Goal: Task Accomplishment & Management: Manage account settings

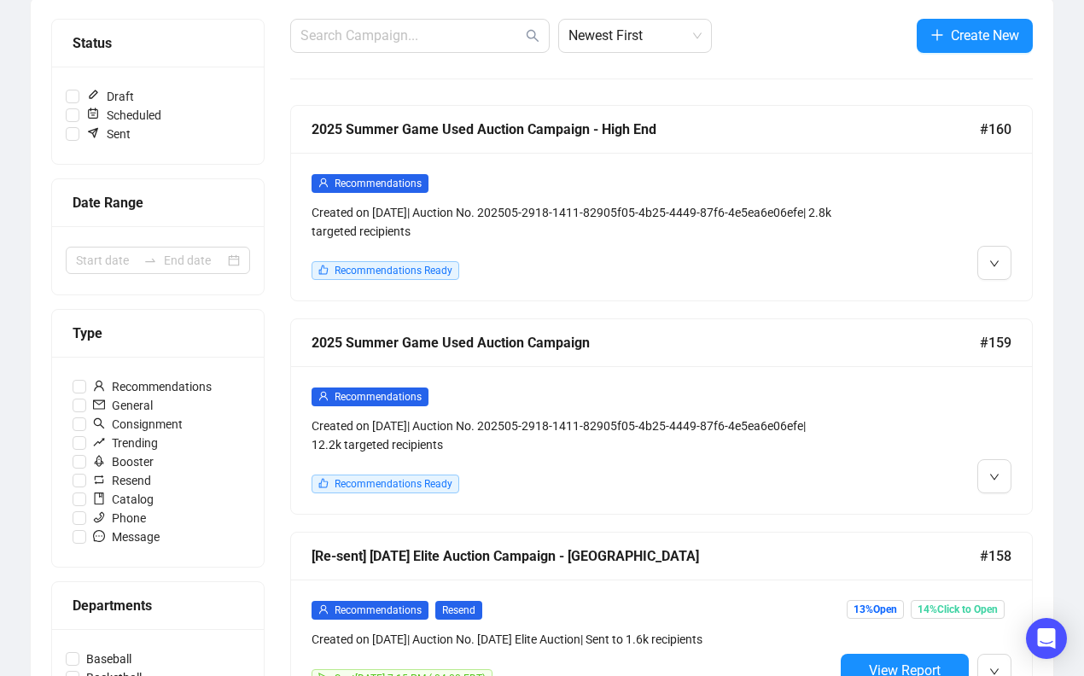
scroll to position [209, 0]
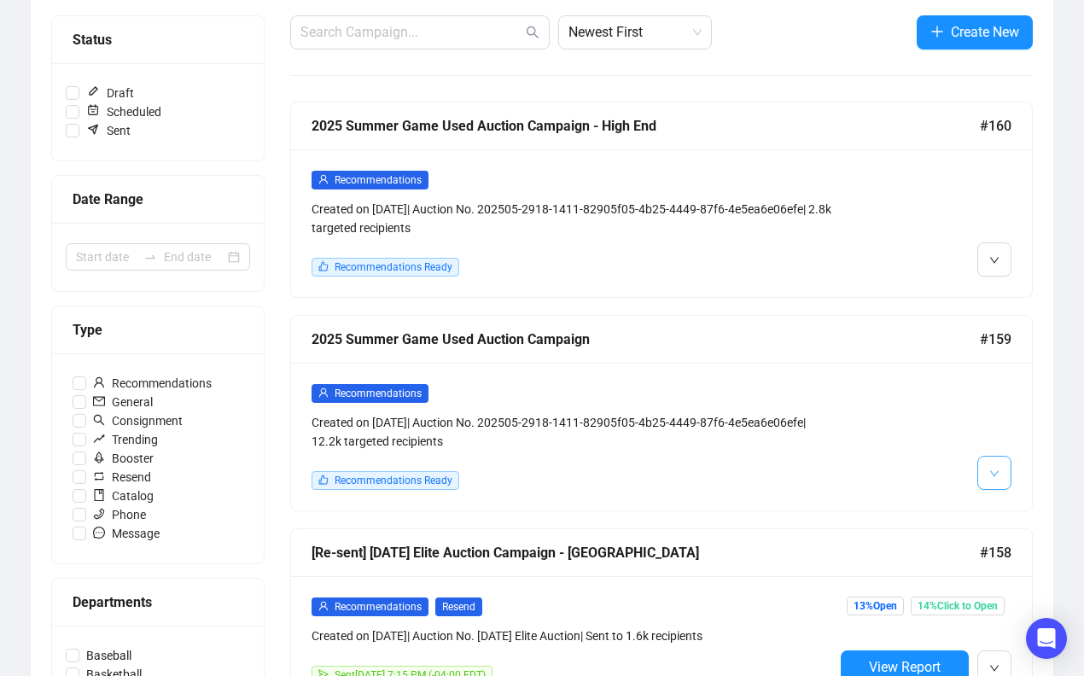
click at [995, 462] on span "button" at bounding box center [994, 472] width 10 height 21
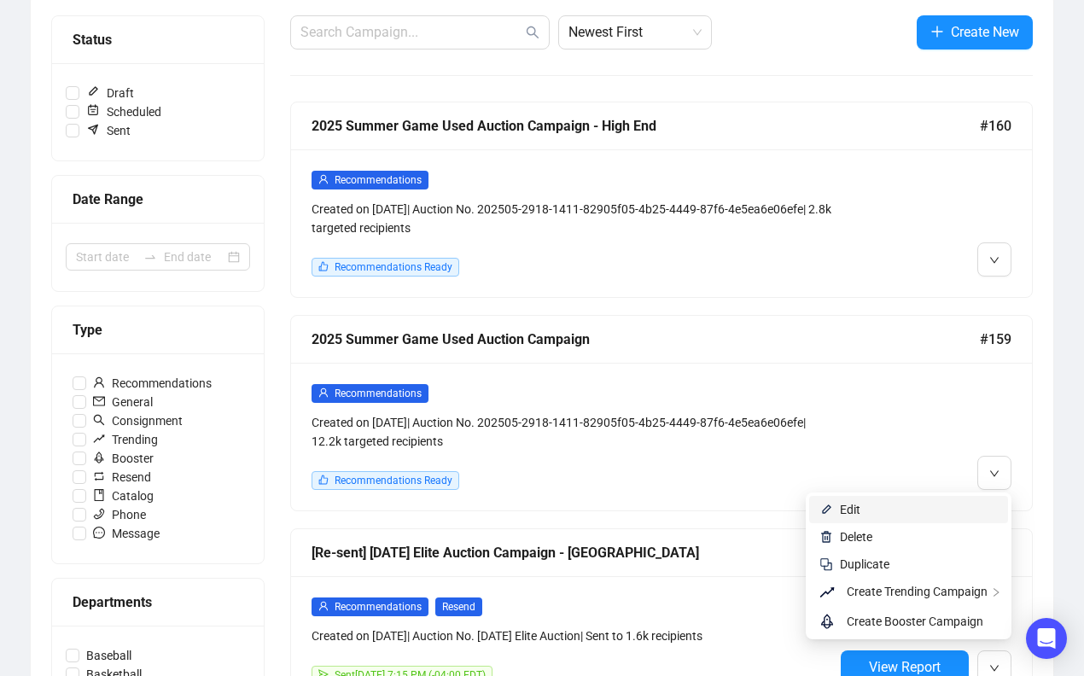
click at [935, 504] on span "Edit" at bounding box center [919, 509] width 158 height 19
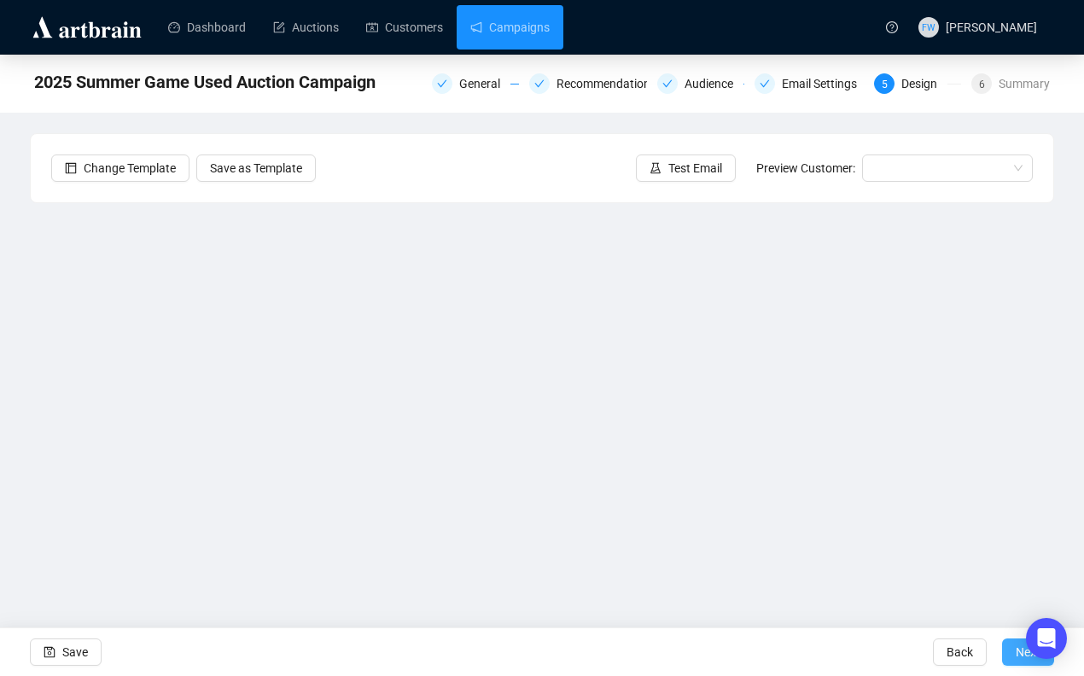
click at [1007, 656] on button "Next" at bounding box center [1028, 651] width 52 height 27
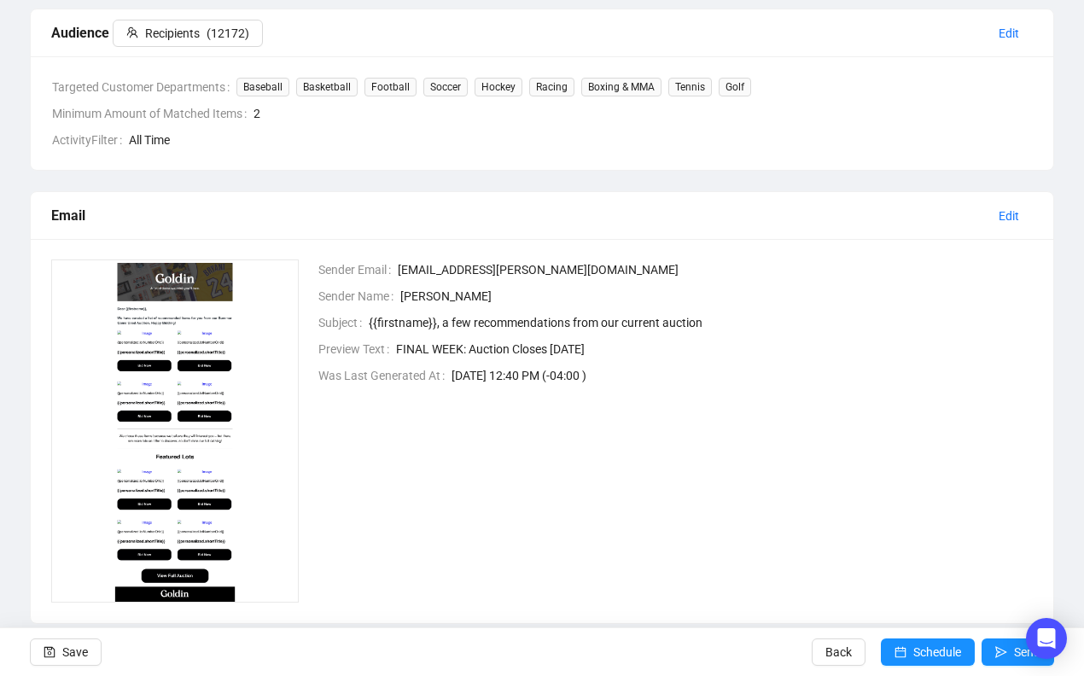
scroll to position [470, 0]
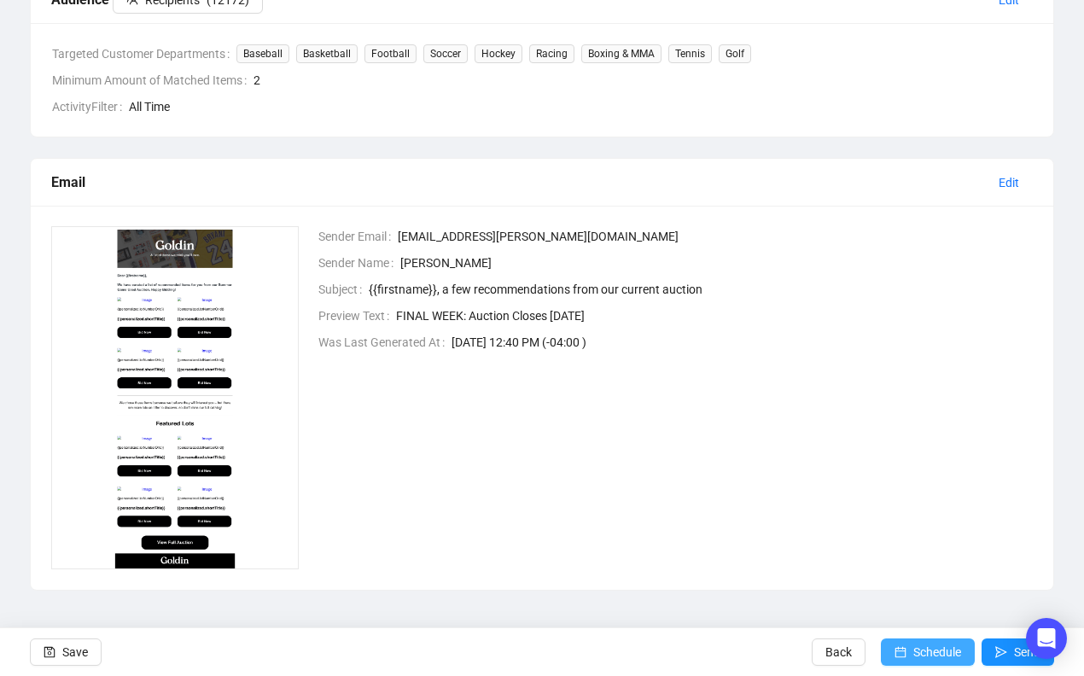
click at [935, 645] on span "Schedule" at bounding box center [937, 652] width 48 height 48
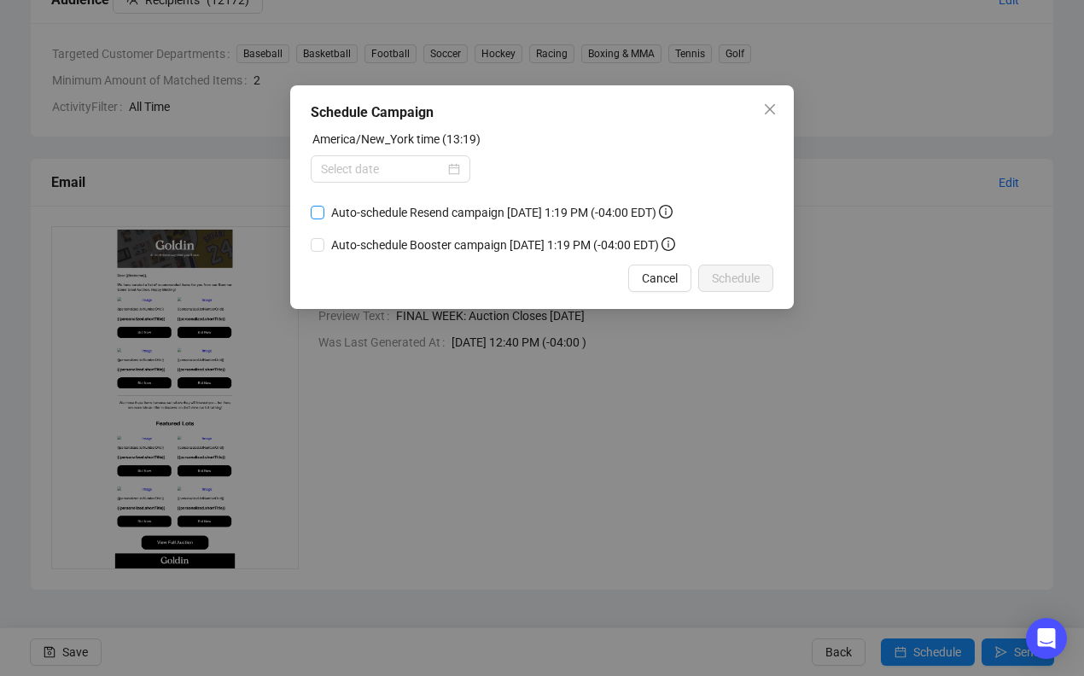
click at [323, 214] on input "Auto-schedule Resend campaign [DATE] 1:19 PM (-04:00 EDT)" at bounding box center [318, 213] width 14 height 14
checkbox input "true"
click at [453, 166] on div at bounding box center [390, 169] width 139 height 19
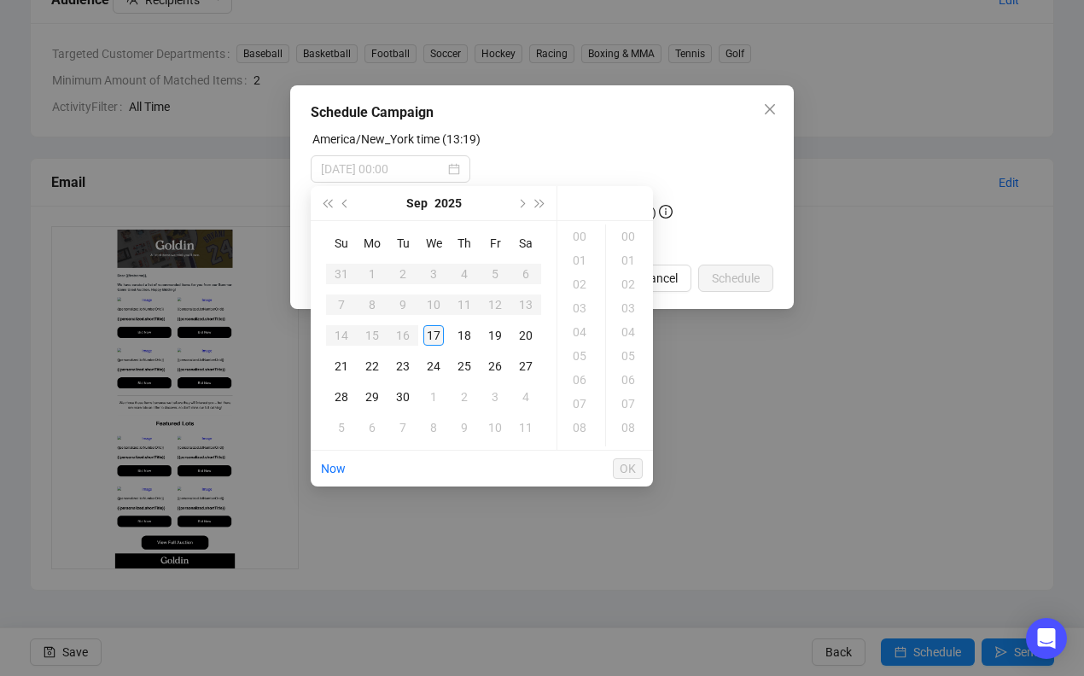
click at [436, 336] on div "17" at bounding box center [433, 335] width 20 height 20
click at [579, 308] on div "14" at bounding box center [581, 311] width 41 height 24
click at [631, 259] on div "30" at bounding box center [629, 262] width 41 height 24
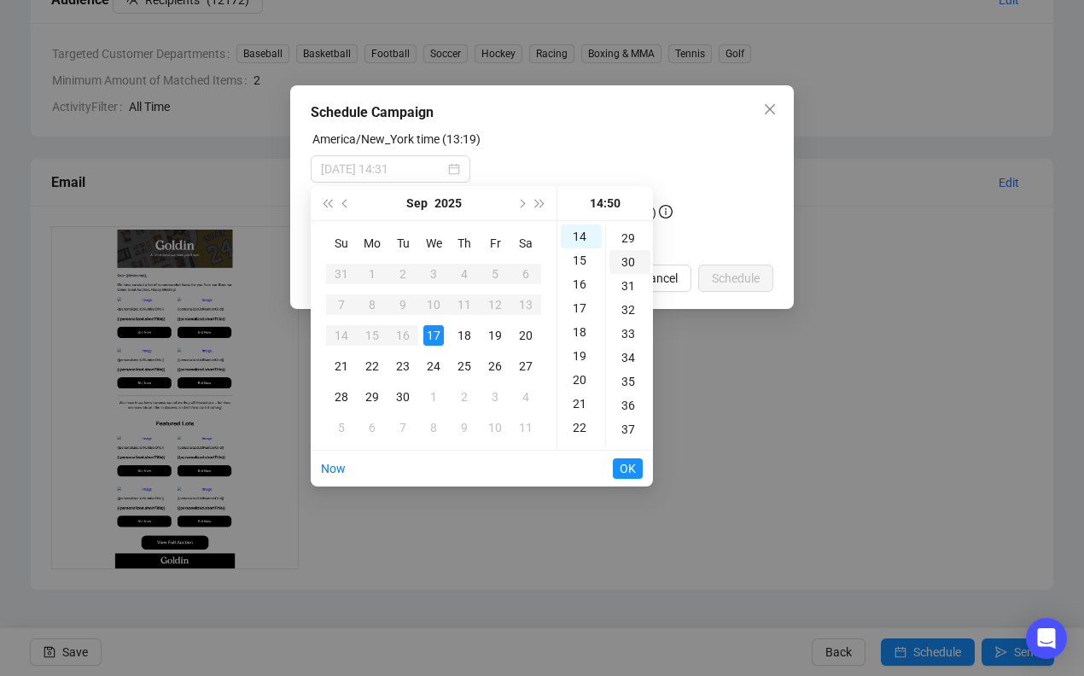
scroll to position [717, 0]
type input "[DATE] 14:30"
click at [632, 465] on span "OK" at bounding box center [628, 468] width 16 height 32
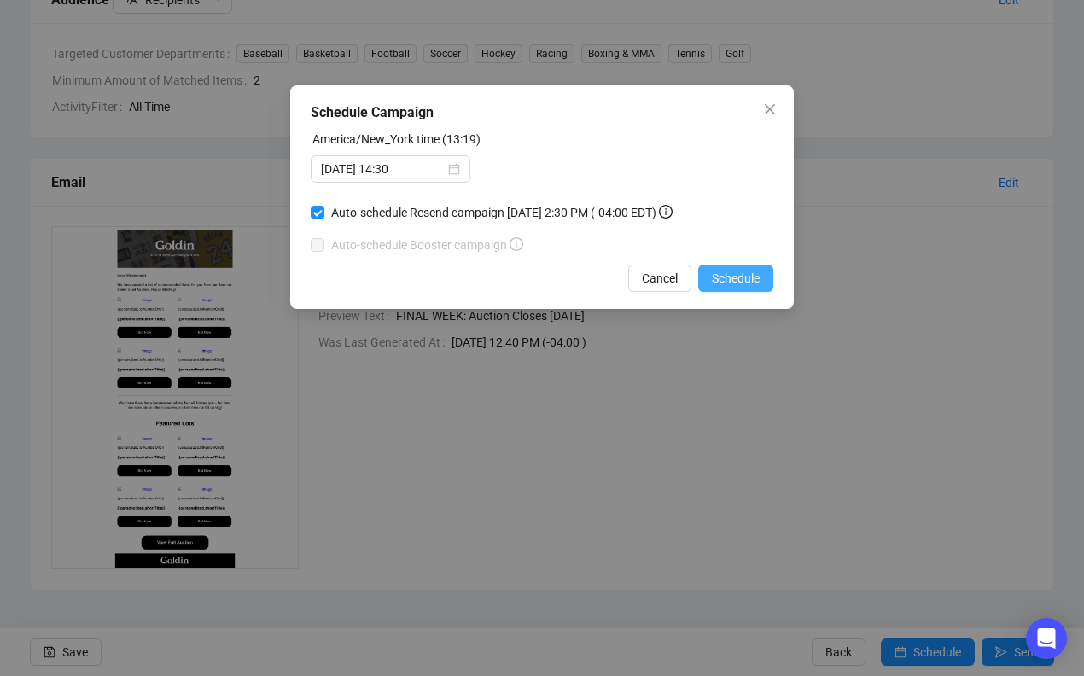
click at [736, 288] on span "Schedule" at bounding box center [736, 278] width 48 height 19
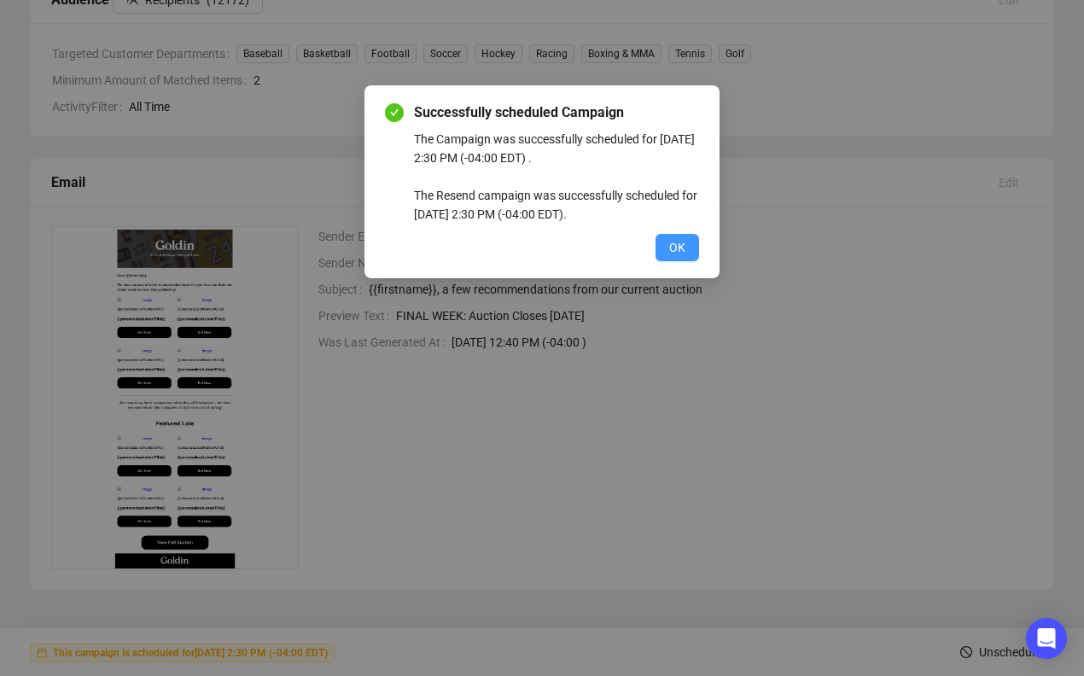
click at [689, 250] on button "OK" at bounding box center [677, 247] width 44 height 27
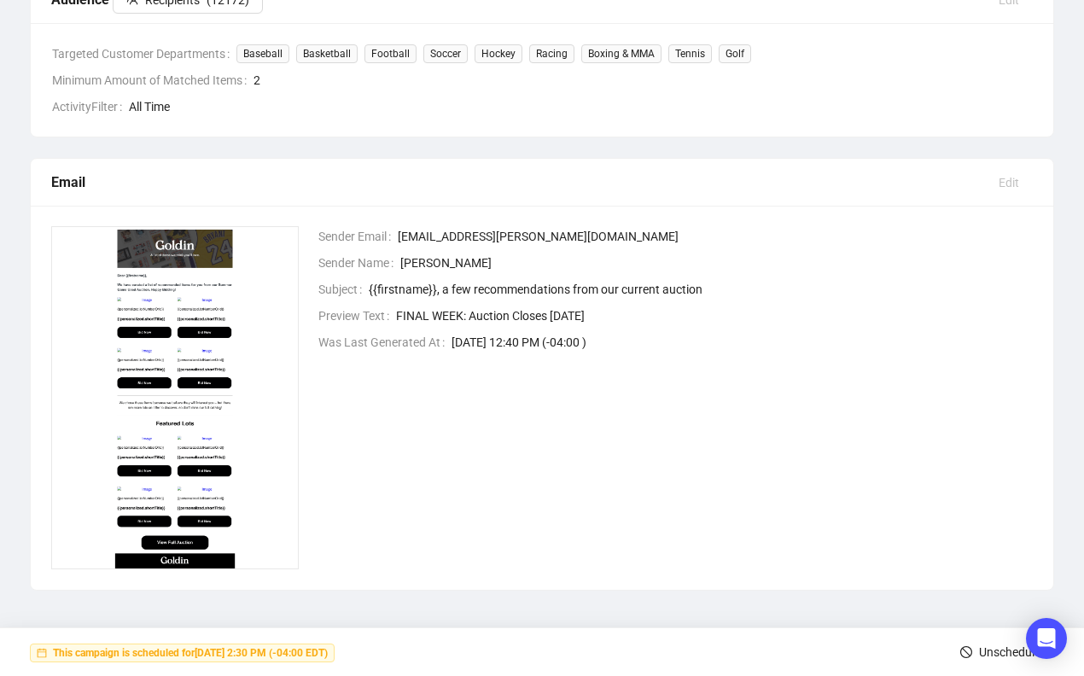
scroll to position [0, 0]
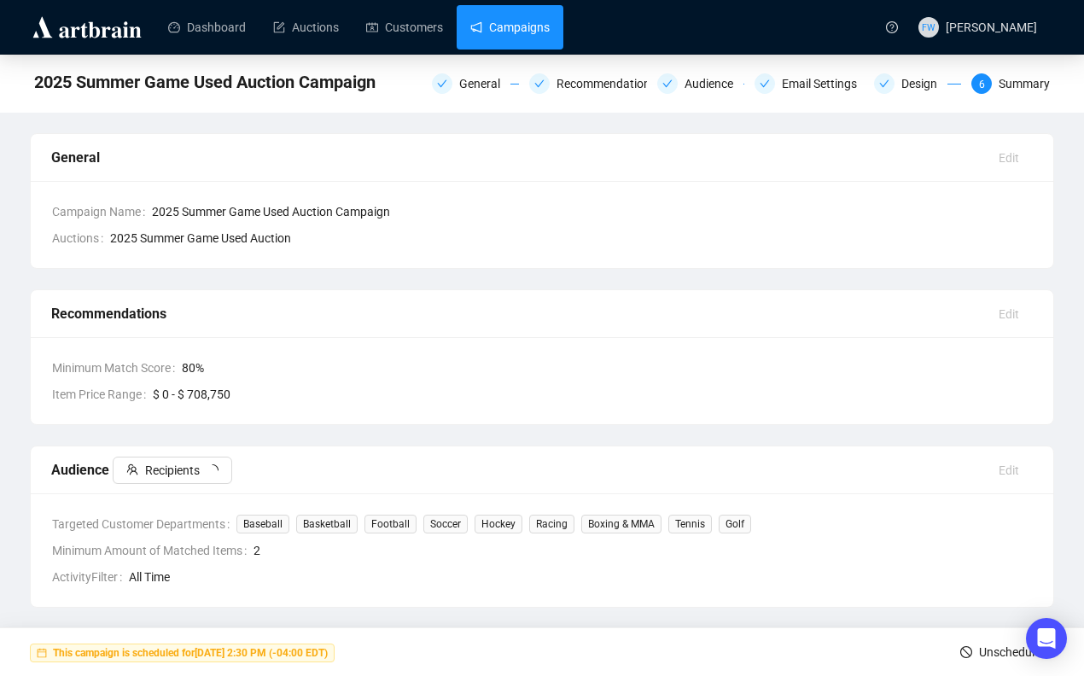
click at [550, 38] on link "Campaigns" at bounding box center [509, 27] width 79 height 44
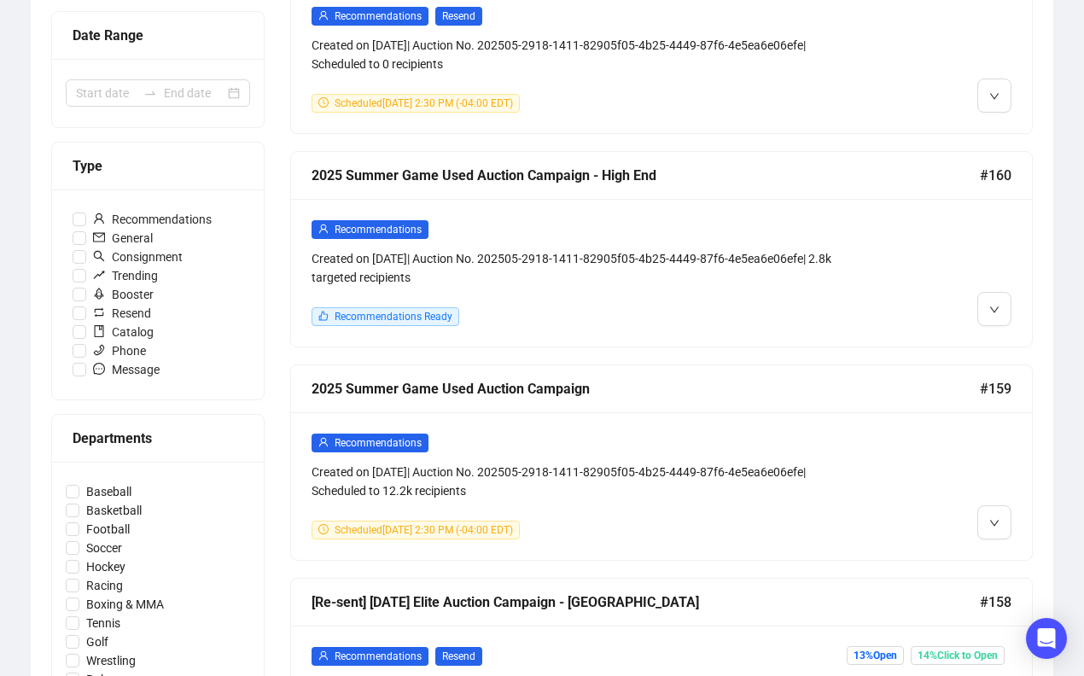
scroll to position [370, 0]
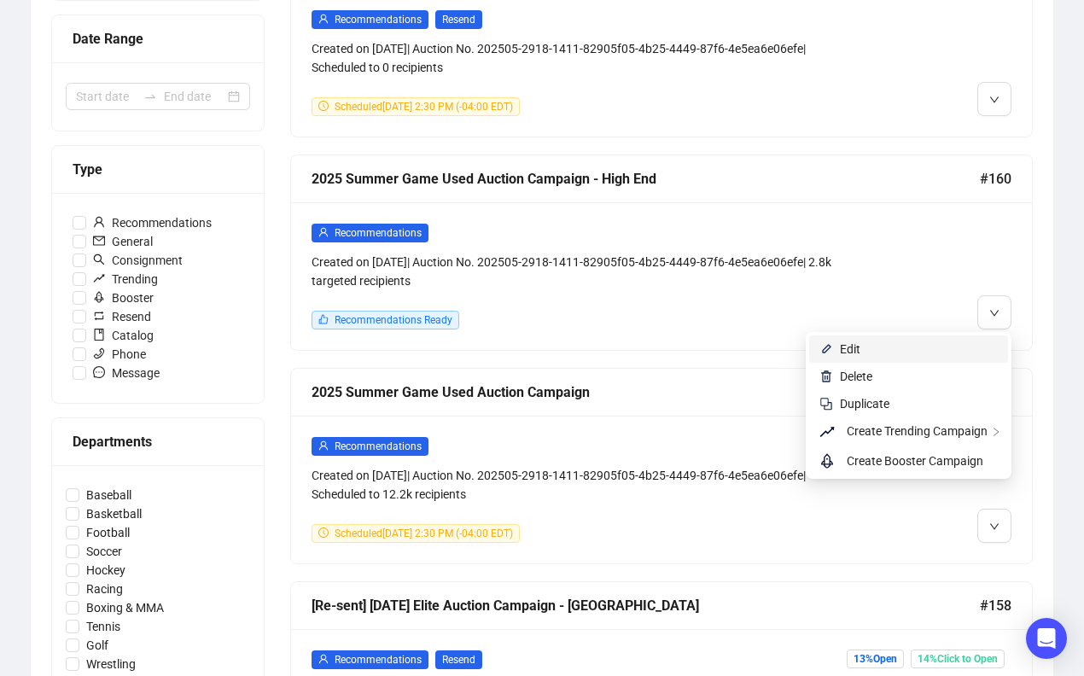
click at [967, 353] on span "Edit" at bounding box center [919, 349] width 158 height 19
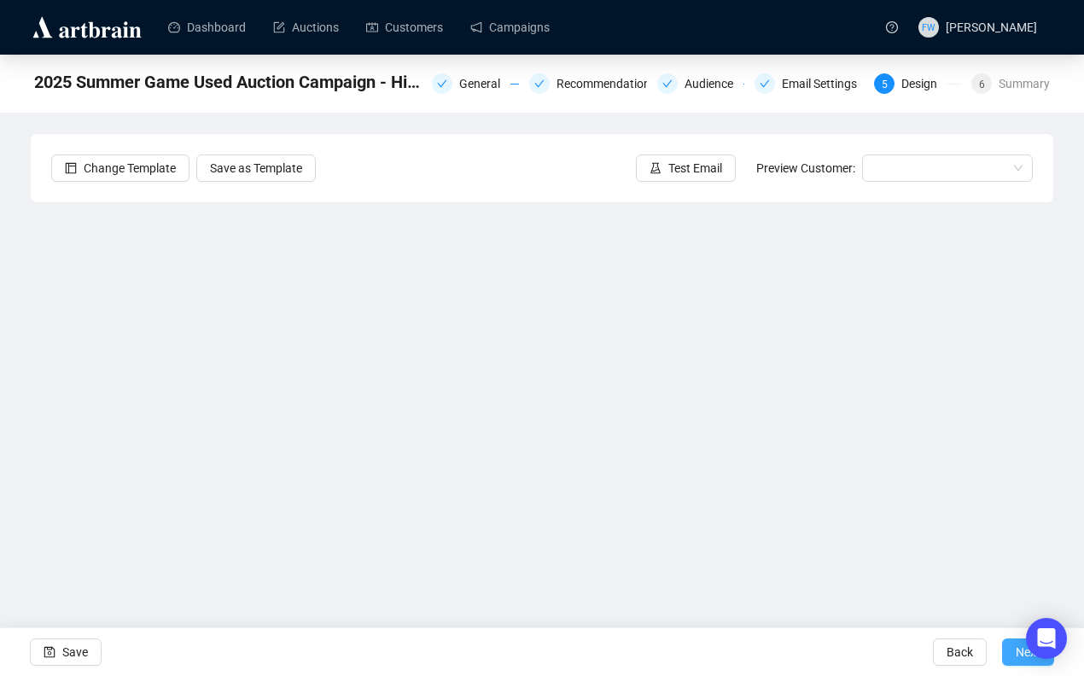
click at [1016, 657] on span "Next" at bounding box center [1028, 652] width 25 height 48
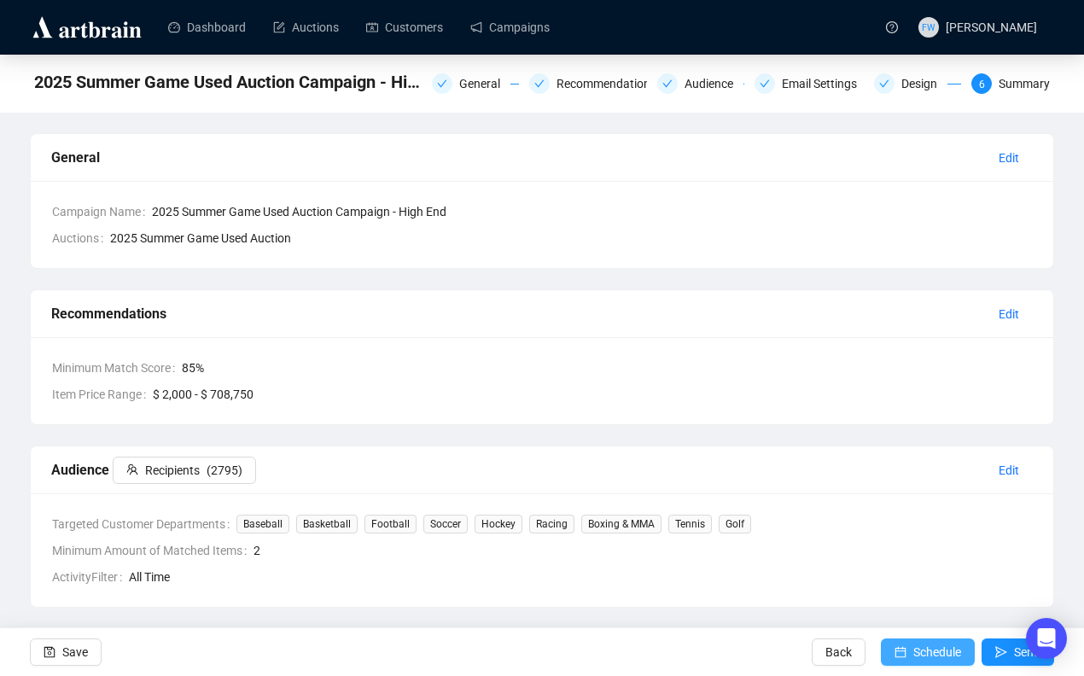
click at [951, 653] on span "Schedule" at bounding box center [937, 652] width 48 height 48
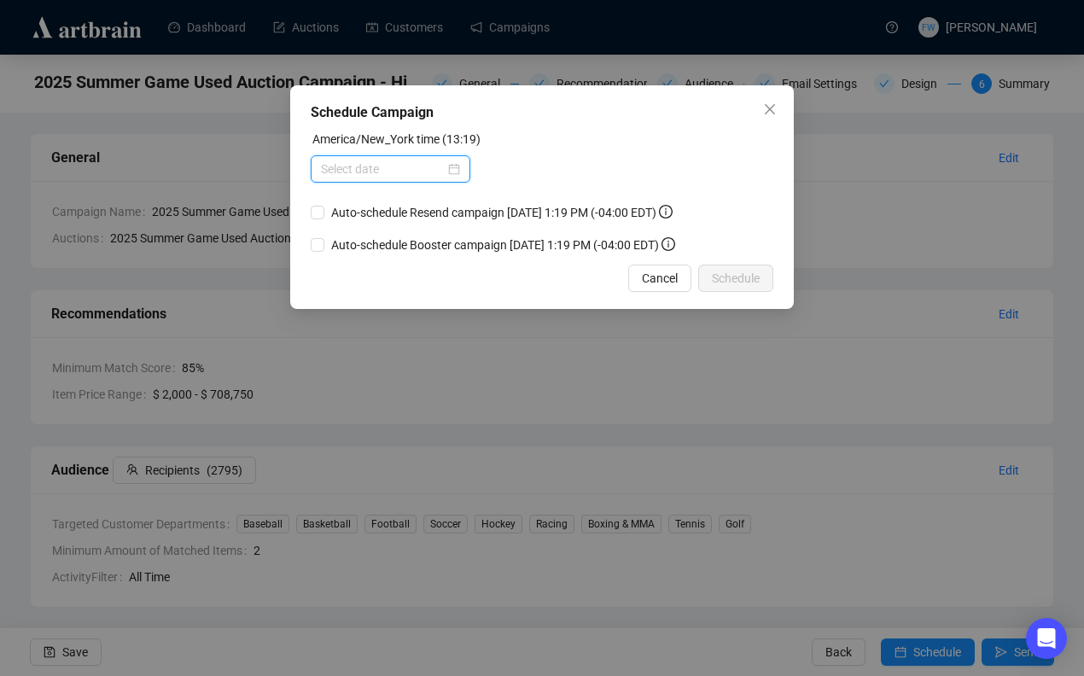
click at [378, 160] on input at bounding box center [383, 169] width 124 height 19
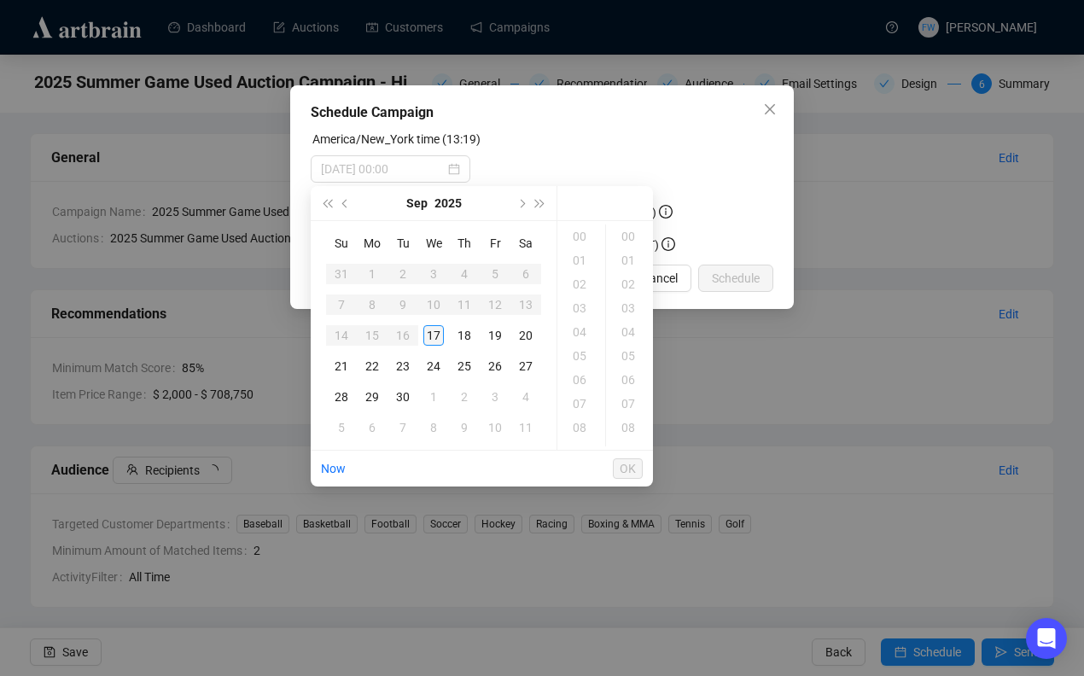
click at [433, 338] on div "17" at bounding box center [433, 335] width 20 height 20
click at [578, 263] on div "14" at bounding box center [581, 260] width 41 height 24
click at [627, 257] on div "45" at bounding box center [629, 255] width 41 height 24
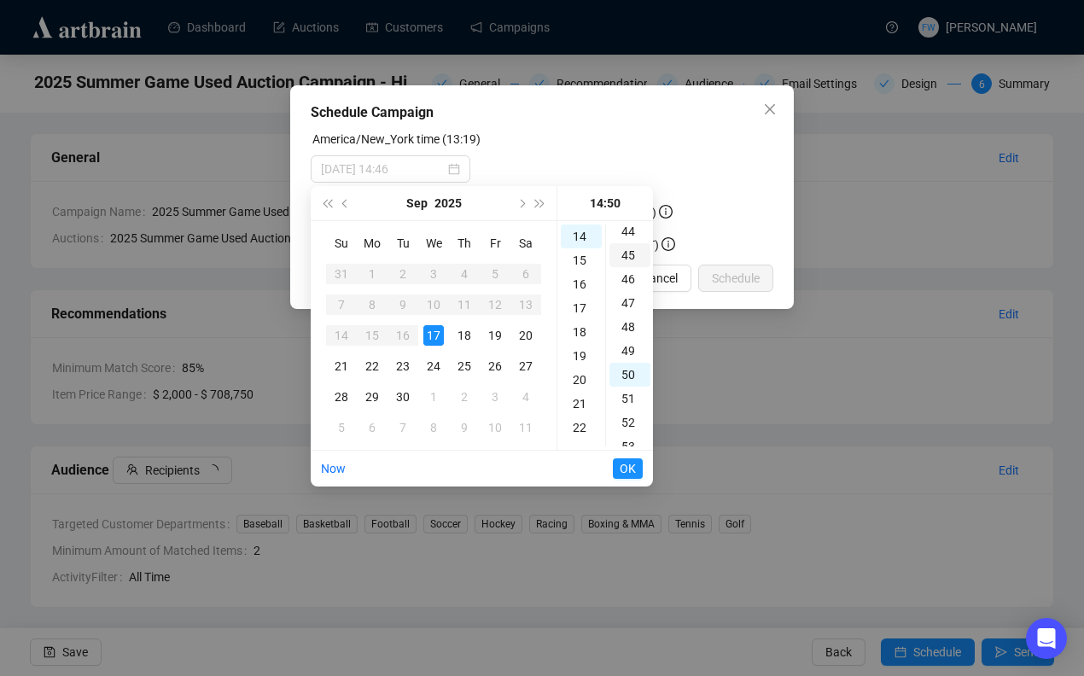
scroll to position [1075, 0]
type input "[DATE] 14:45"
click at [627, 468] on span "OK" at bounding box center [628, 468] width 16 height 32
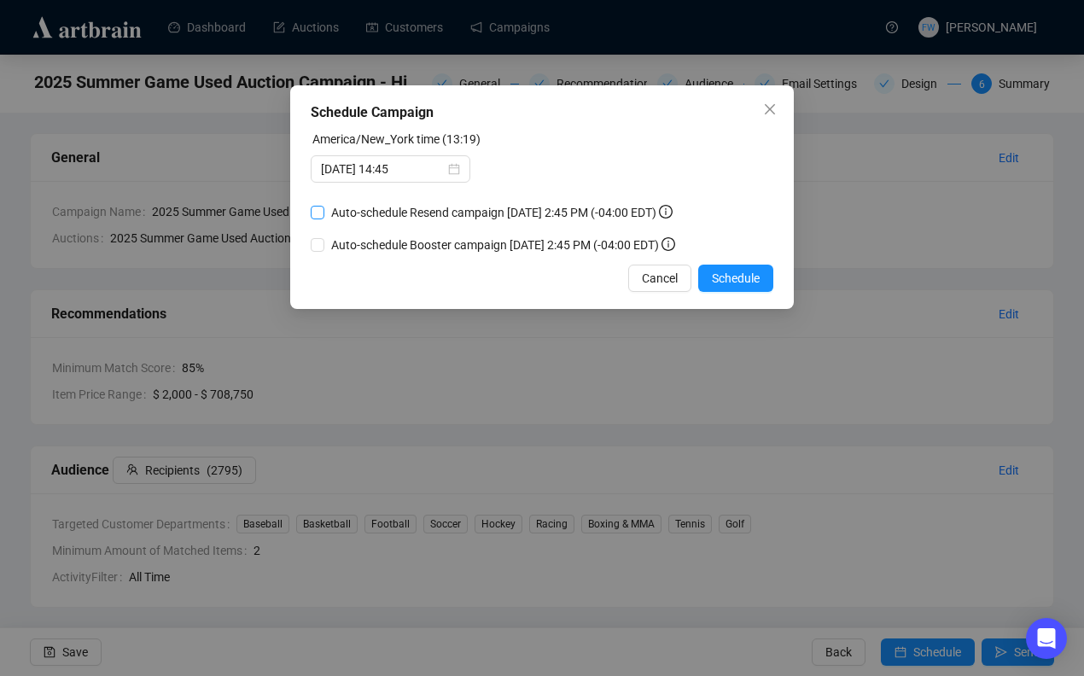
click at [321, 219] on input "Auto-schedule Resend campaign [DATE] 2:45 PM (-04:00 EDT)" at bounding box center [318, 213] width 14 height 14
checkbox input "true"
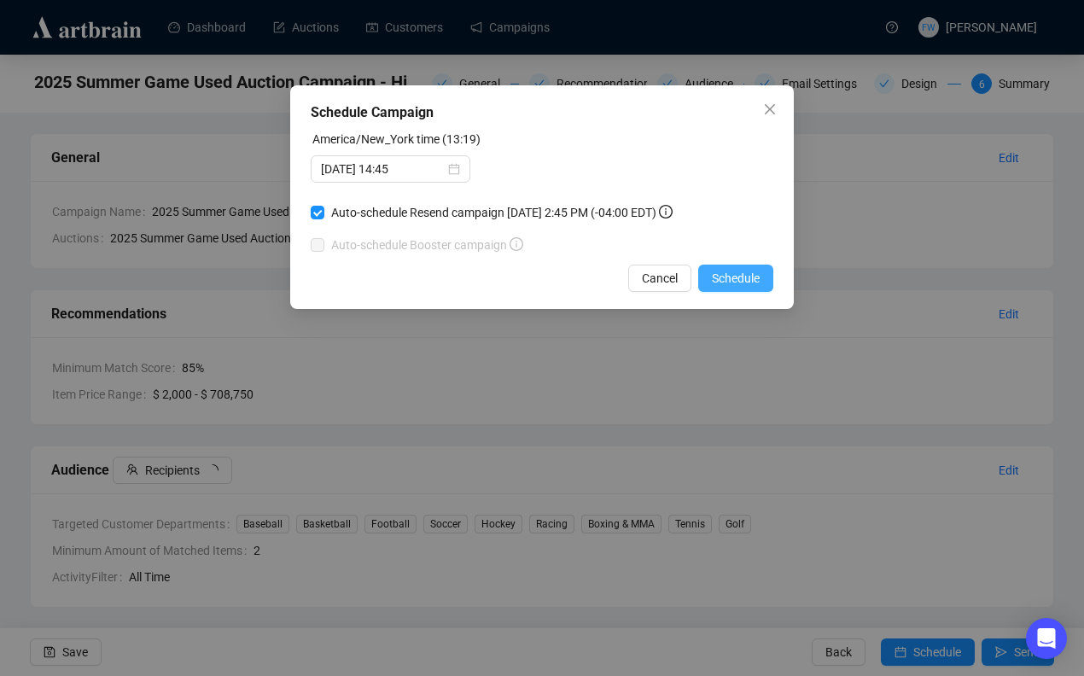
click at [717, 288] on span "Schedule" at bounding box center [736, 278] width 48 height 19
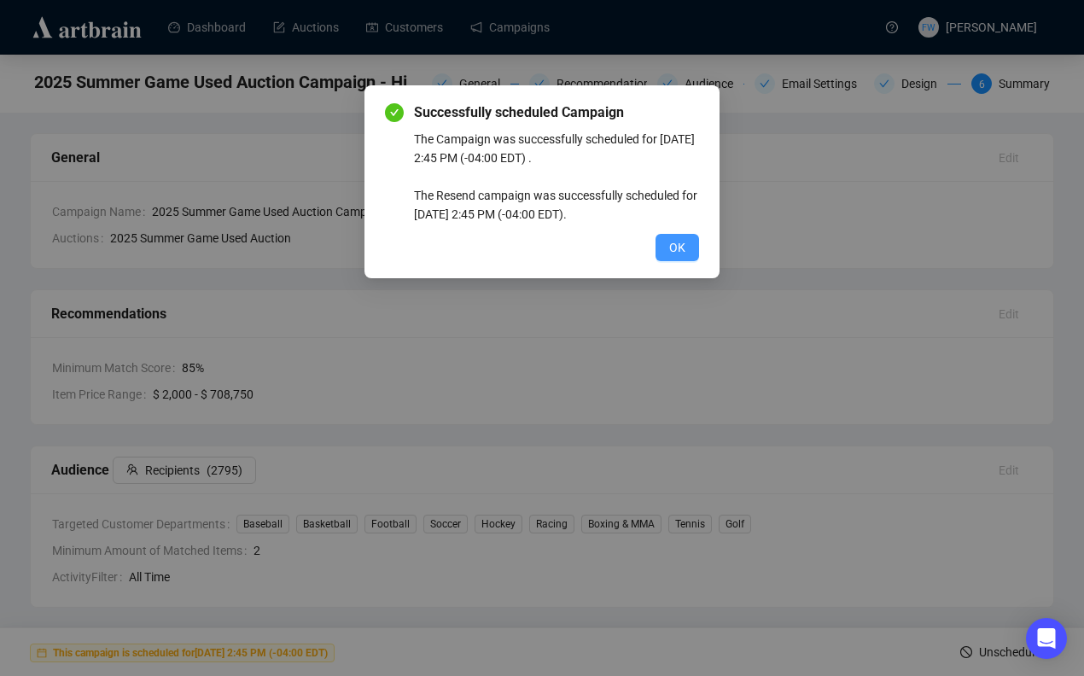
click at [682, 236] on button "OK" at bounding box center [677, 247] width 44 height 27
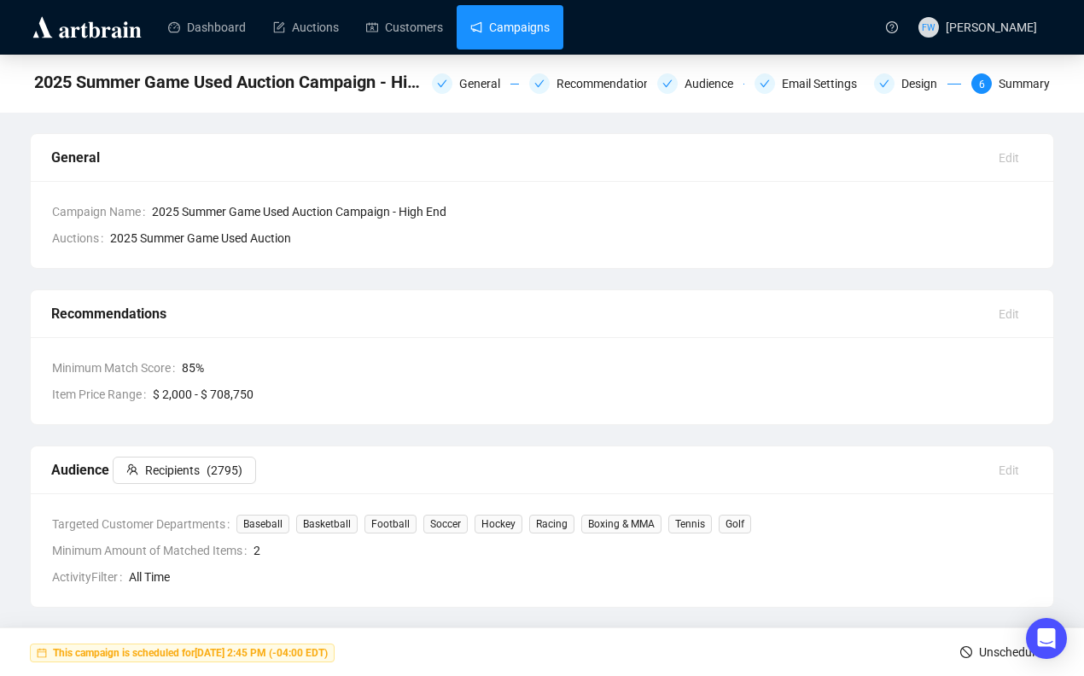
click at [539, 31] on link "Campaigns" at bounding box center [509, 27] width 79 height 44
